Goal: Check status

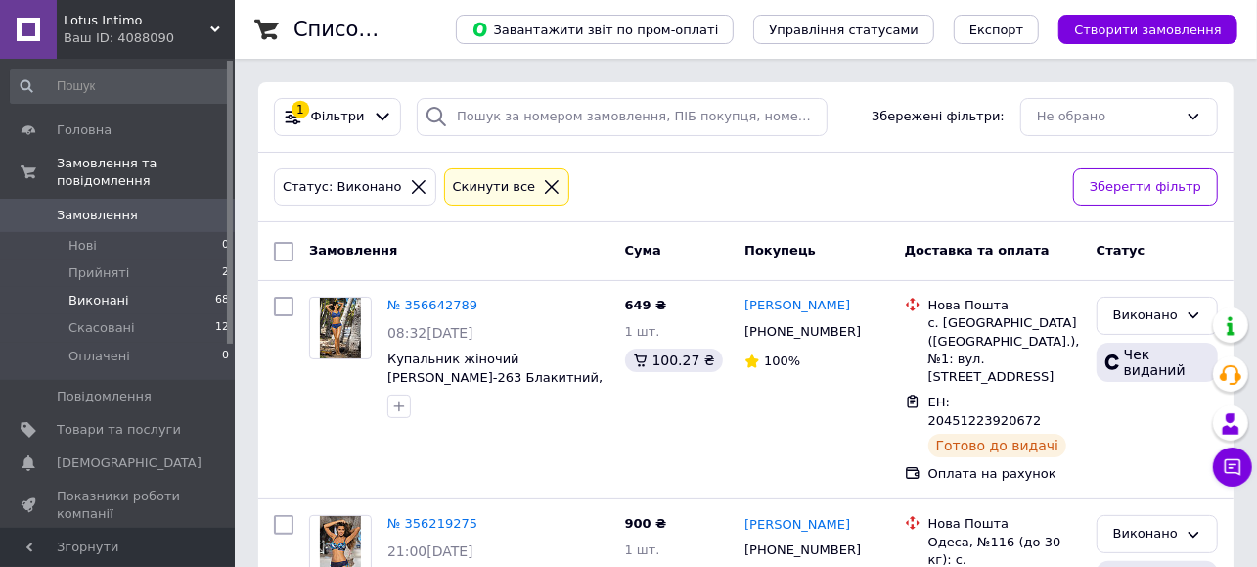
click at [166, 287] on li "Виконані 68" at bounding box center [120, 300] width 241 height 27
click at [127, 287] on li "Виконані 68" at bounding box center [120, 300] width 241 height 27
click at [138, 287] on li "Виконані 68" at bounding box center [120, 300] width 241 height 27
click at [154, 287] on li "Виконані 68" at bounding box center [120, 300] width 241 height 27
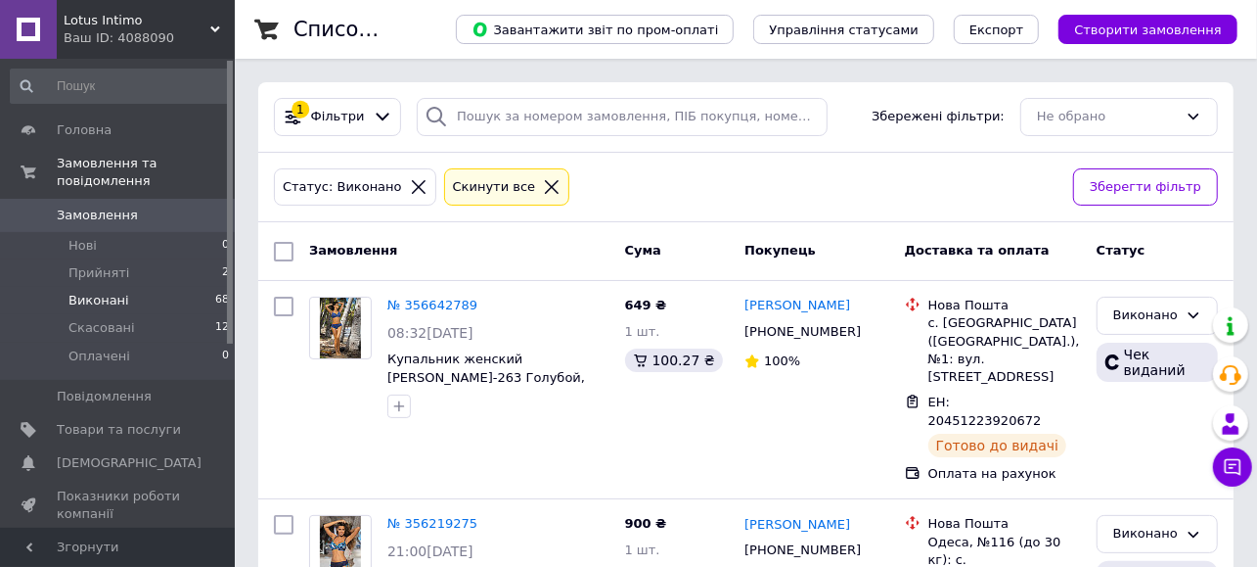
click at [140, 287] on li "Виконані 68" at bounding box center [120, 300] width 241 height 27
